Goal: Complete application form: Complete application form

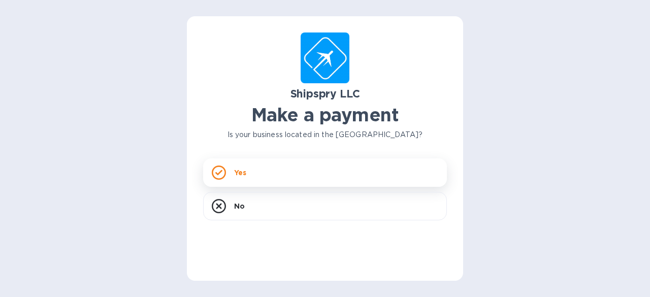
click at [327, 173] on div "Yes" at bounding box center [325, 172] width 244 height 28
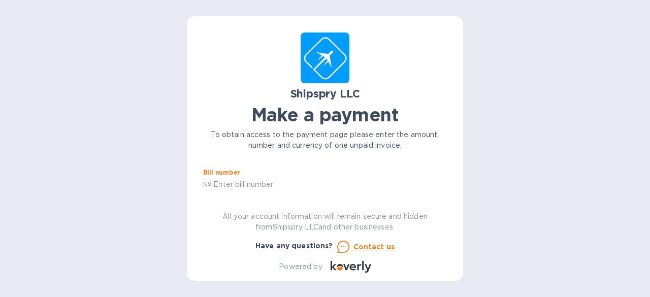
click at [271, 178] on input "text" at bounding box center [329, 184] width 236 height 15
paste input "39908A"
type input "39908A"
click at [242, 182] on input "text" at bounding box center [325, 184] width 244 height 15
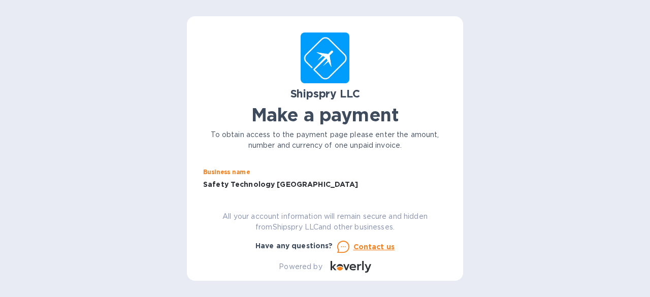
type input "Safety Technology [GEOGRAPHIC_DATA]"
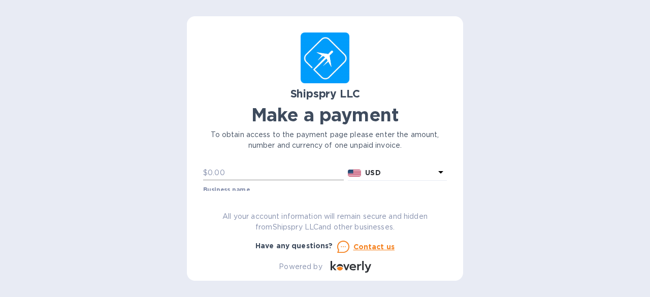
click at [215, 170] on input "text" at bounding box center [276, 173] width 136 height 15
type input "250.00"
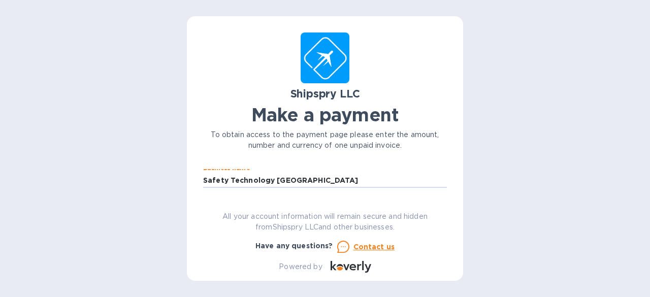
scroll to position [95, 0]
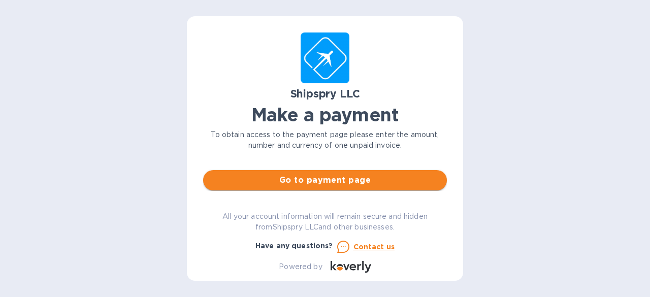
click at [243, 171] on button "Go to payment page" at bounding box center [325, 180] width 244 height 20
